Goal: Task Accomplishment & Management: Manage account settings

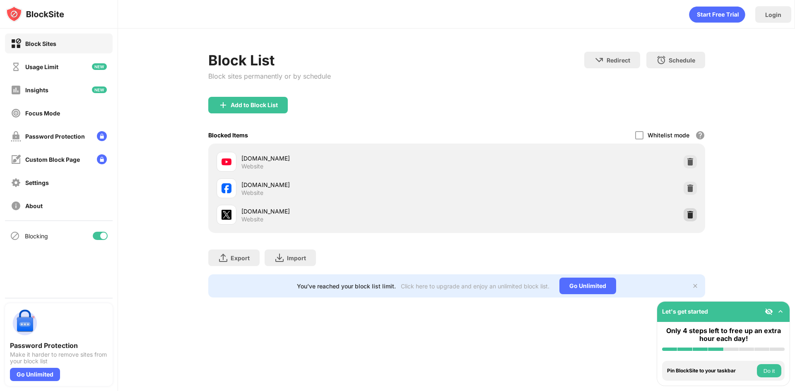
drag, startPoint x: 690, startPoint y: 213, endPoint x: 673, endPoint y: 207, distance: 18.3
click at [690, 213] on img at bounding box center [690, 215] width 8 height 8
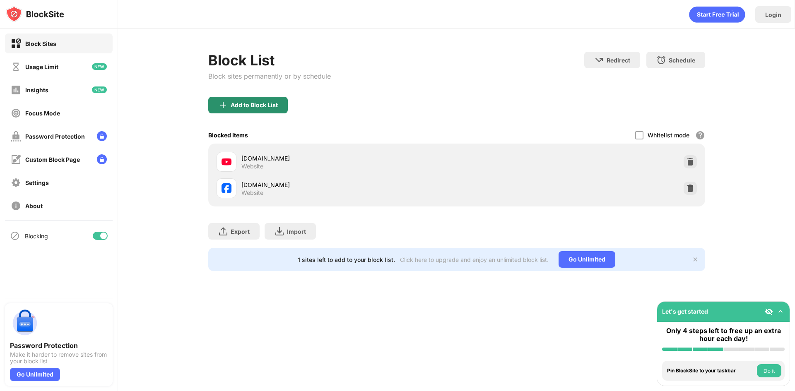
click at [244, 103] on div "Add to Block List" at bounding box center [254, 105] width 47 height 7
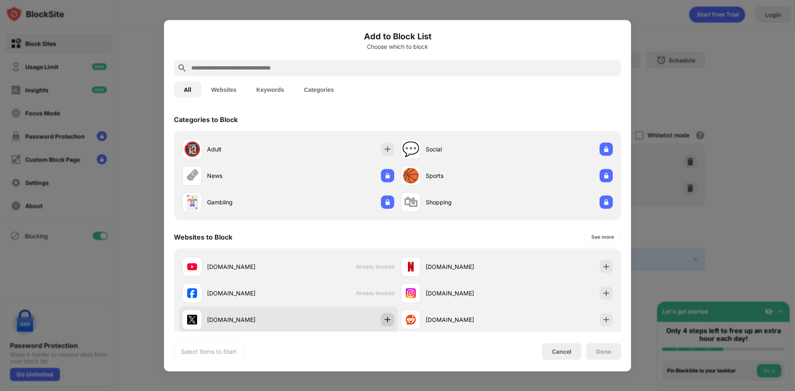
click at [386, 320] on img at bounding box center [387, 319] width 8 height 8
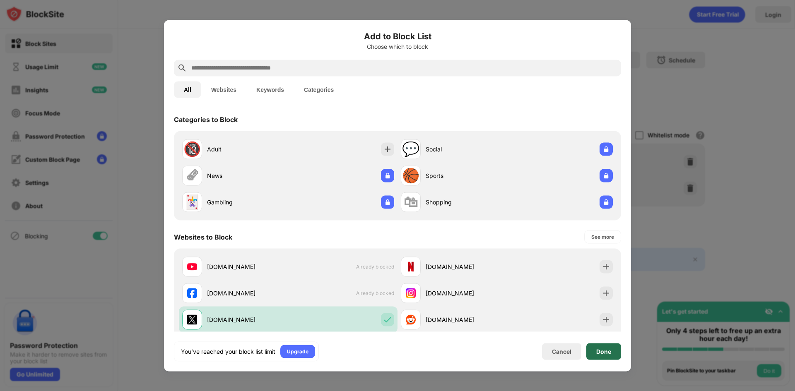
click at [596, 348] on div "Done" at bounding box center [603, 351] width 15 height 7
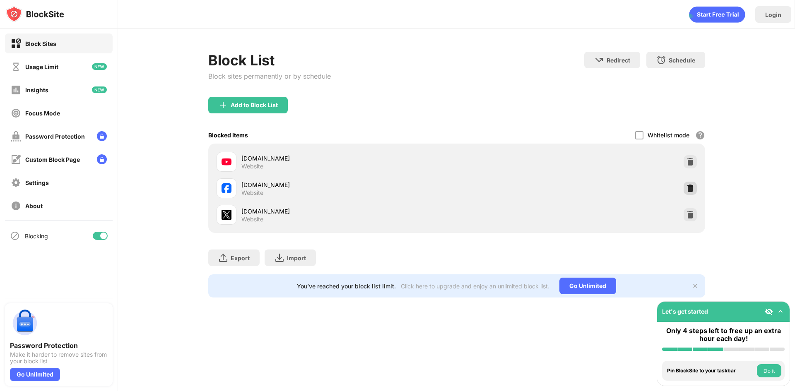
click at [691, 185] on img at bounding box center [690, 188] width 8 height 8
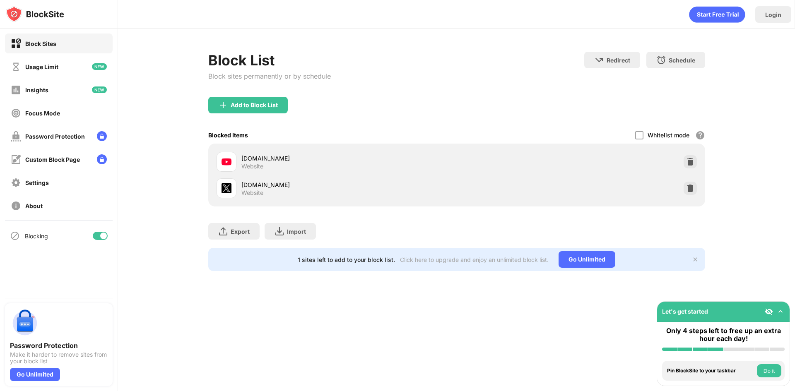
click at [258, 113] on div "Add to Block List" at bounding box center [456, 112] width 497 height 30
click at [260, 103] on div "Add to Block List" at bounding box center [254, 105] width 47 height 7
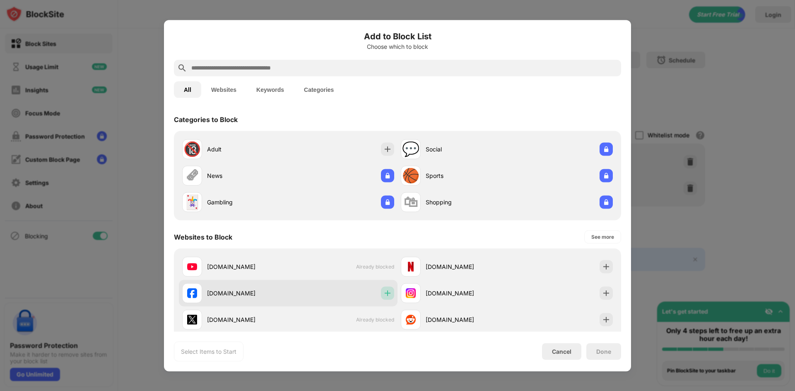
click at [387, 294] on img at bounding box center [387, 293] width 8 height 8
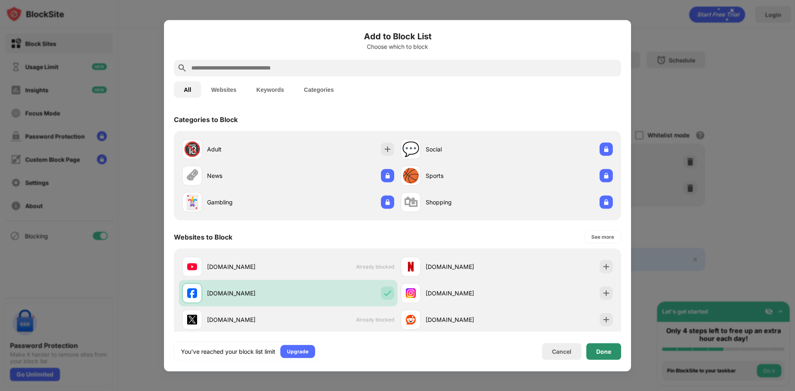
click at [607, 348] on div "Done" at bounding box center [603, 351] width 15 height 7
